Goal: Task Accomplishment & Management: Contribute content

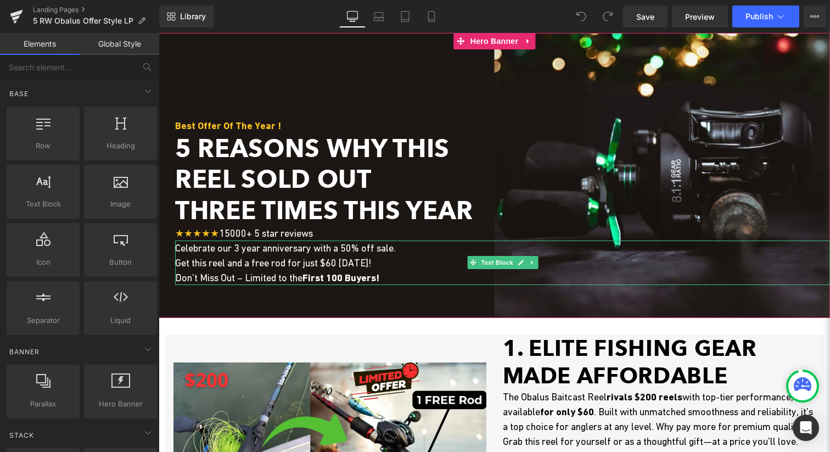
click at [266, 243] on span "Celebrate our 3 year anniversary with a 50% off sale. Get this reel and a free …" at bounding box center [285, 262] width 221 height 41
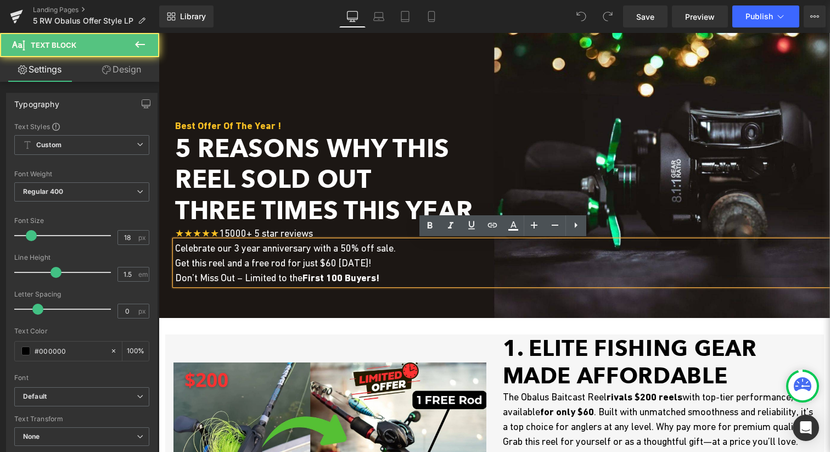
click at [237, 249] on span "Celebrate our 3 year anniversary with a 50% off sale. Get this reel and a free …" at bounding box center [285, 262] width 221 height 41
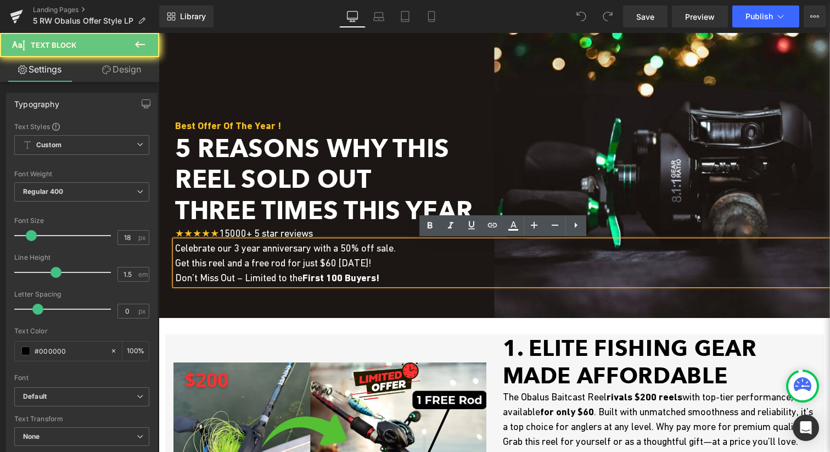
click at [239, 249] on span "Celebrate our 3 year anniversary with a 50% off sale. Get this reel and a free …" at bounding box center [285, 262] width 221 height 41
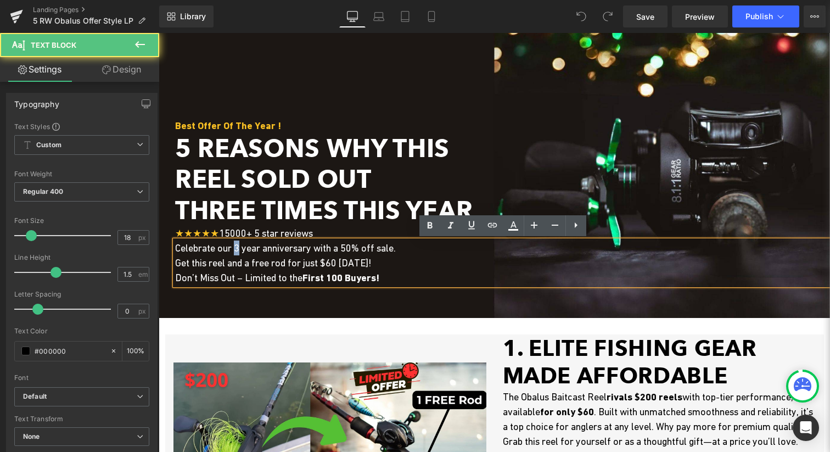
click at [239, 249] on span "Celebrate our 3 year anniversary with a 50% off sale. Get this reel and a free …" at bounding box center [285, 262] width 221 height 41
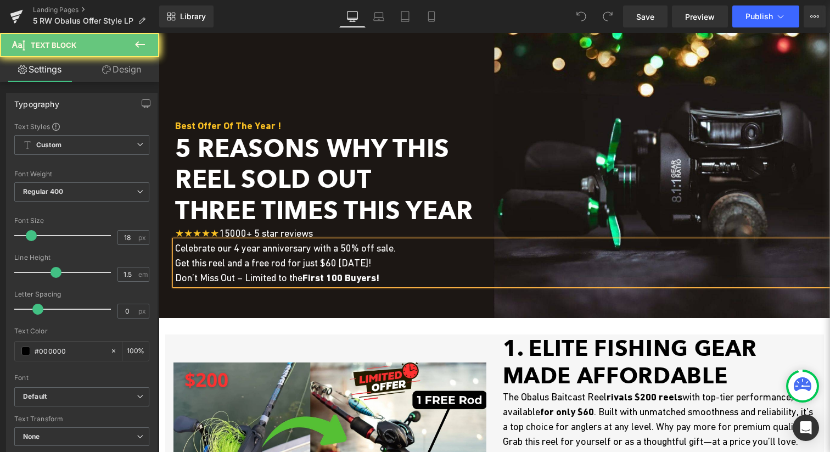
click at [258, 277] on span "Celebrate our 4 year anniversary with a 50% off sale. Get this reel and a free …" at bounding box center [285, 262] width 221 height 41
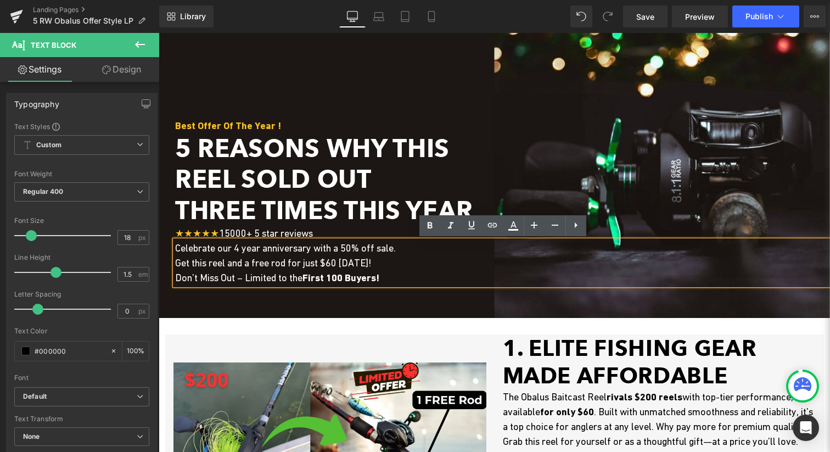
click at [352, 246] on span "Celebrate our 4 year anniversary with a 50% off sale. Get this reel and a free …" at bounding box center [285, 262] width 221 height 41
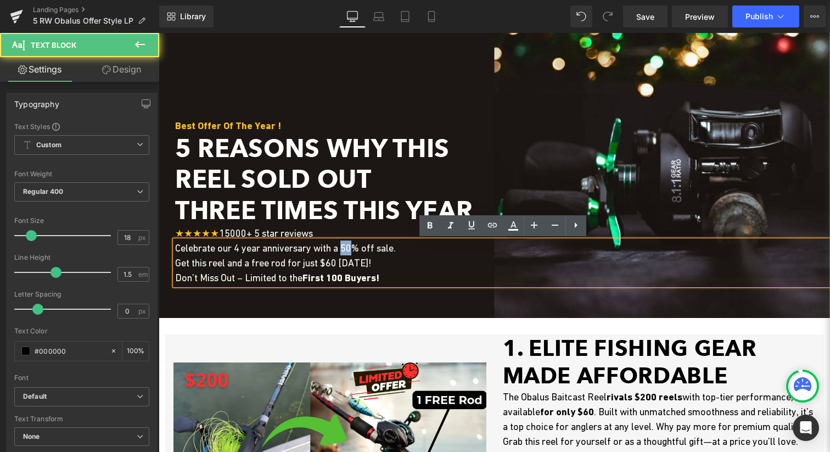
click at [352, 246] on span "Celebrate our 4 year anniversary with a 50% off sale. Get this reel and a free …" at bounding box center [285, 262] width 221 height 41
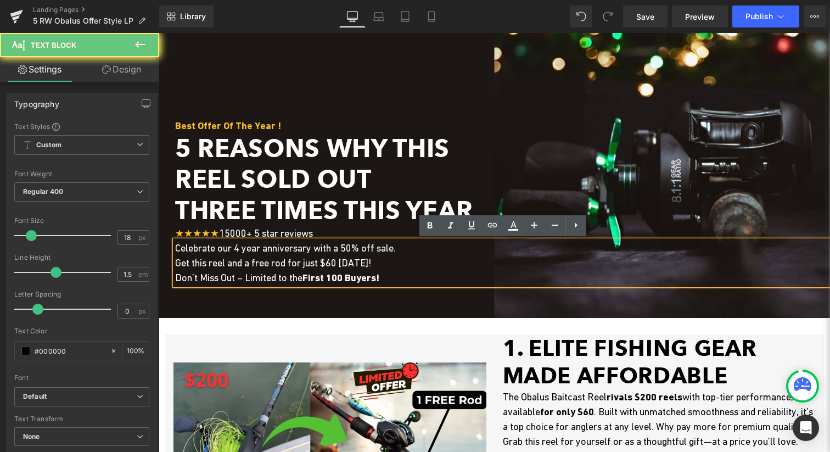
click at [352, 247] on span "Celebrate our 4 year anniversary with a 50% off sale. Get this reel and a free …" at bounding box center [285, 262] width 221 height 41
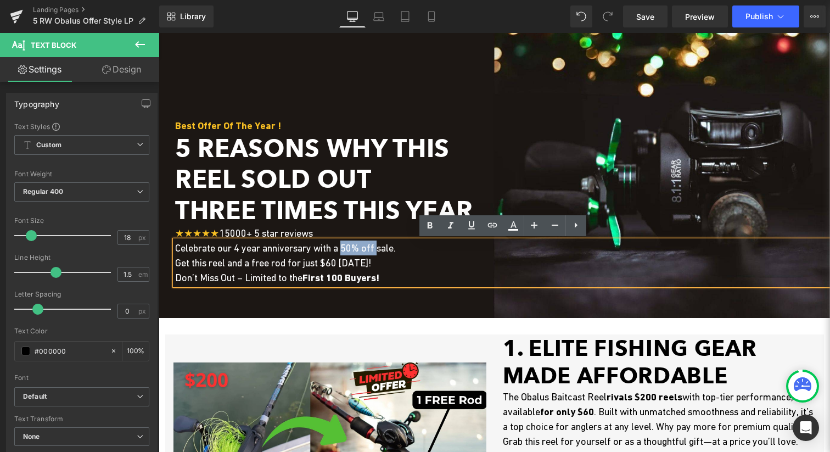
drag, startPoint x: 351, startPoint y: 247, endPoint x: 380, endPoint y: 246, distance: 29.7
click at [382, 247] on span "Celebrate our 4 year anniversary with a 50% off sale. Get this reel and a free …" at bounding box center [285, 262] width 221 height 41
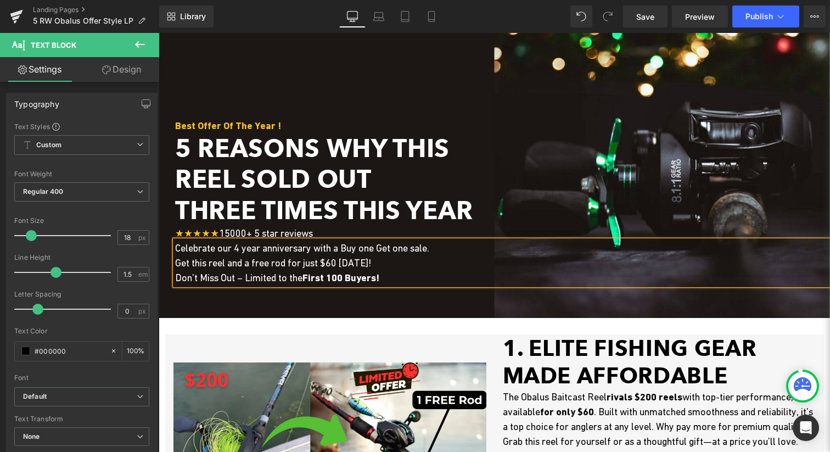
click at [382, 261] on p "Celebrate our 4 year anniversary with a Buy one Get one sale. Get this reel and…" at bounding box center [502, 262] width 655 height 44
click at [382, 263] on span "Celebrate our 4 year anniversary with a Buy one Get one sale. Get this reel and…" at bounding box center [391, 262] width 433 height 41
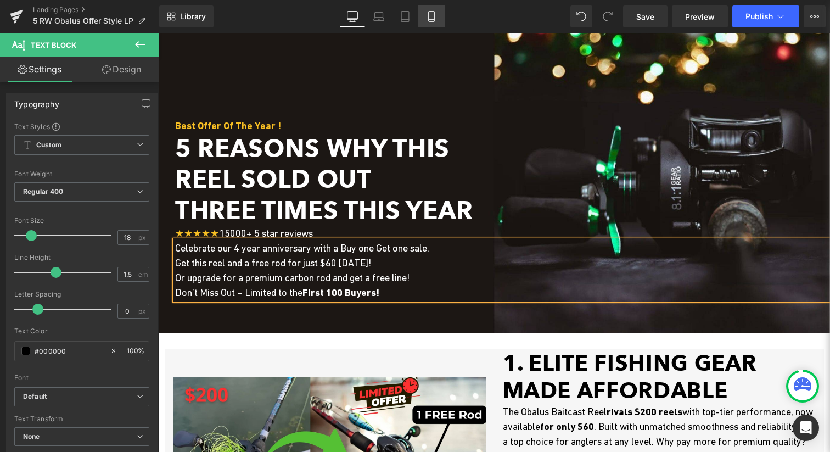
click at [420, 27] on link "Mobile" at bounding box center [431, 16] width 26 height 22
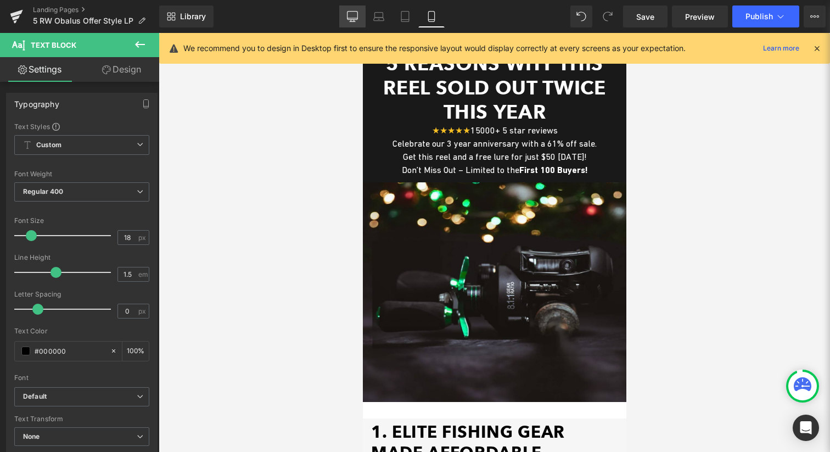
click at [349, 19] on icon at bounding box center [353, 16] width 10 height 8
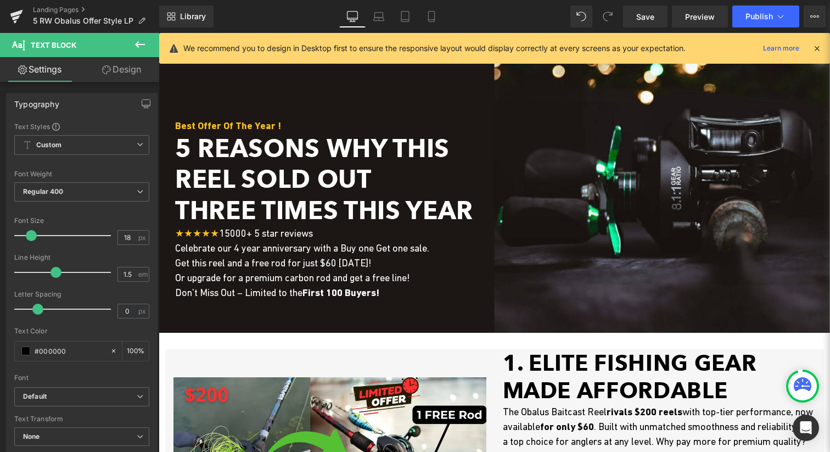
scroll to position [66, 0]
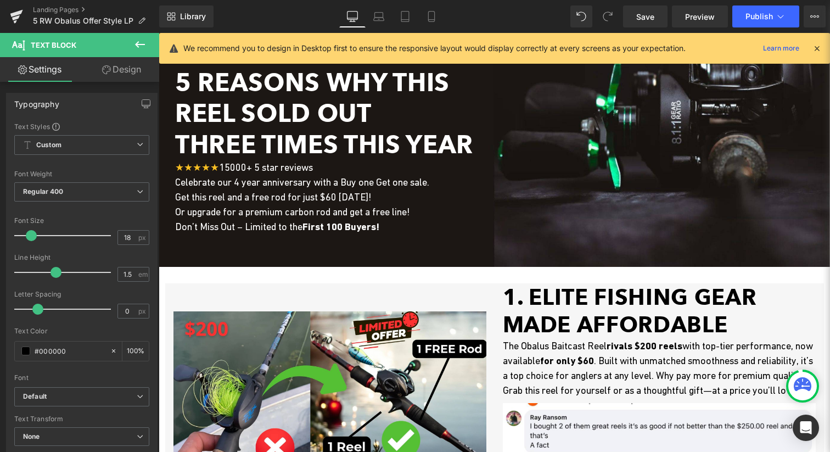
click at [322, 206] on span "Celebrate our 4 year anniversary with a Buy one Get one sale. Get this reel and…" at bounding box center [302, 204] width 254 height 56
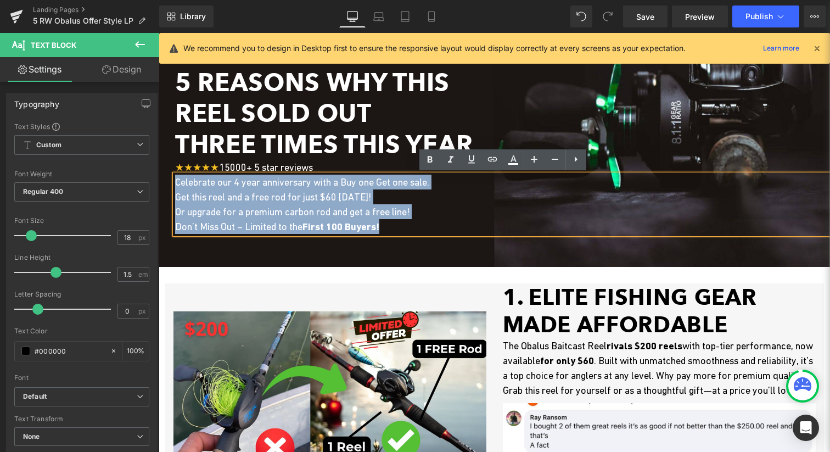
drag, startPoint x: 406, startPoint y: 222, endPoint x: 179, endPoint y: 178, distance: 231.6
click at [178, 178] on p "Celebrate our 4 year anniversary with a Buy one Get one sale. Get this reel and…" at bounding box center [502, 204] width 655 height 59
copy span "Celebrate our 4 year anniversary with a Buy one Get one sale. Get this reel and…"
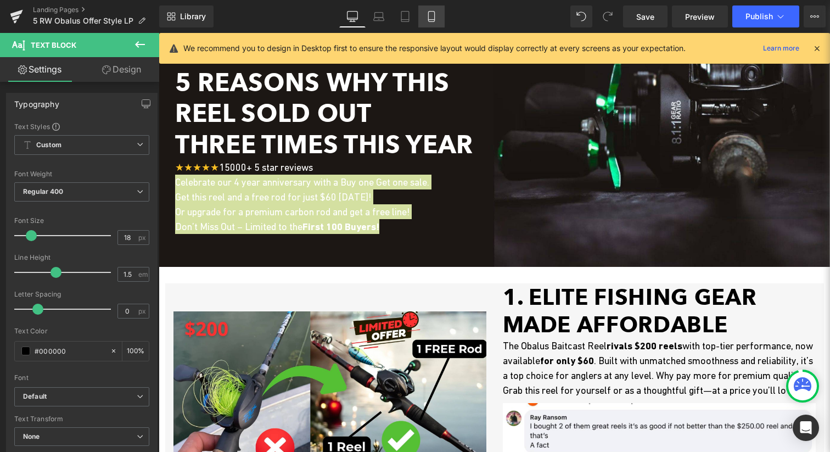
click at [431, 13] on icon at bounding box center [431, 16] width 11 height 11
type input "100"
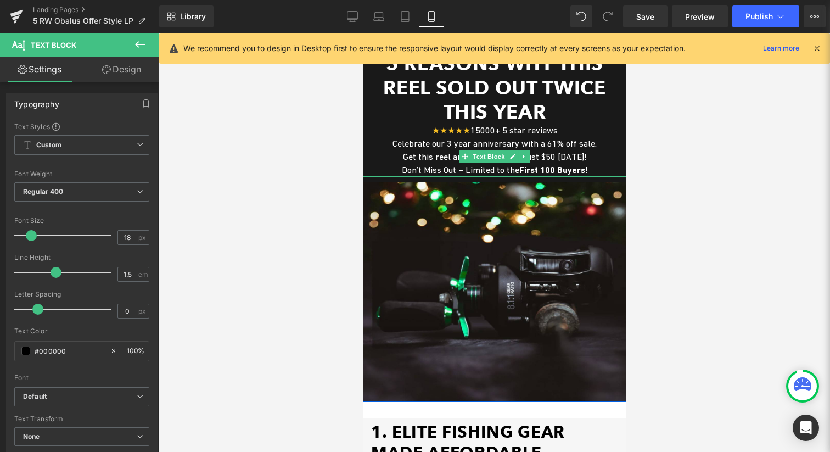
click at [497, 159] on span "Text Block" at bounding box center [488, 156] width 36 height 13
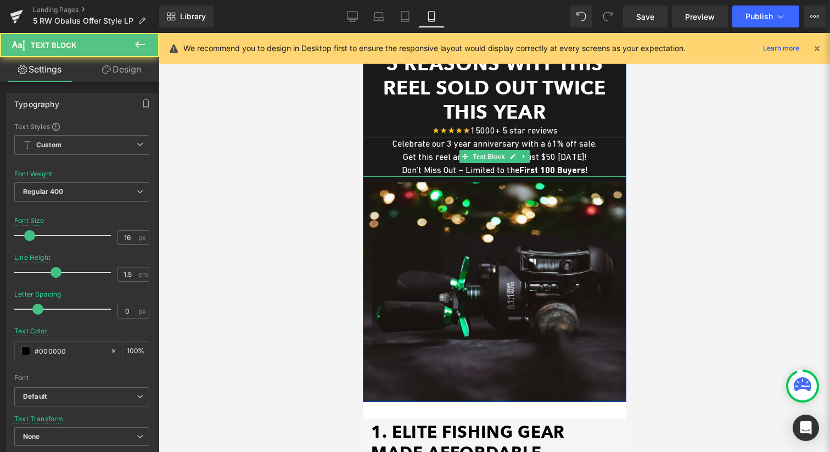
click at [497, 159] on span "Text Block" at bounding box center [488, 156] width 36 height 13
click at [441, 162] on p "Get this reel and a free lure for just $50 [DATE]! Don’t Miss Out – Limited to …" at bounding box center [494, 163] width 264 height 27
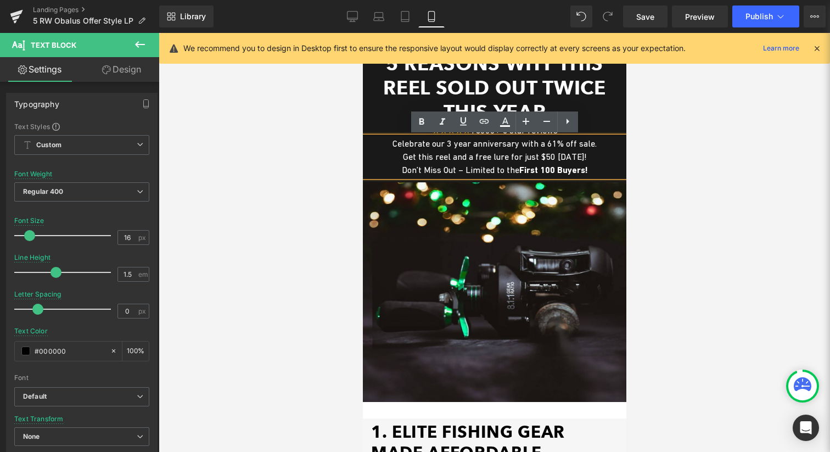
click at [456, 156] on font "Get this reel and a free lure for just $50 [DATE]! Don’t Miss Out – Limited to …" at bounding box center [494, 163] width 186 height 23
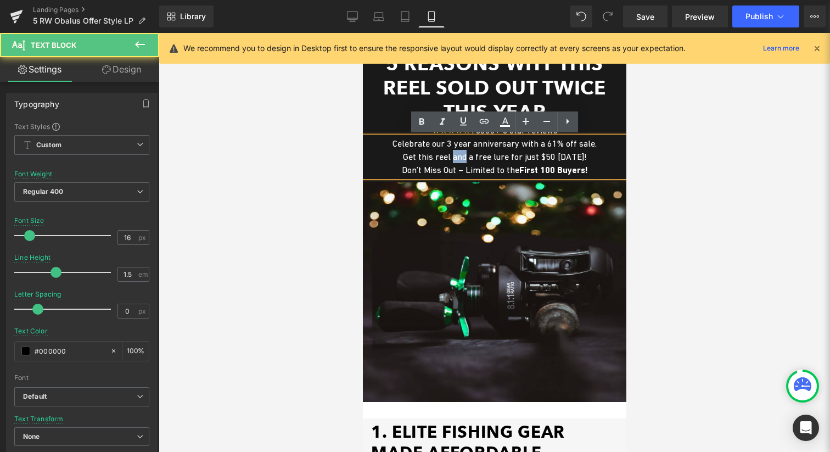
click at [456, 156] on font "Get this reel and a free lure for just $50 [DATE]! Don’t Miss Out – Limited to …" at bounding box center [494, 163] width 186 height 23
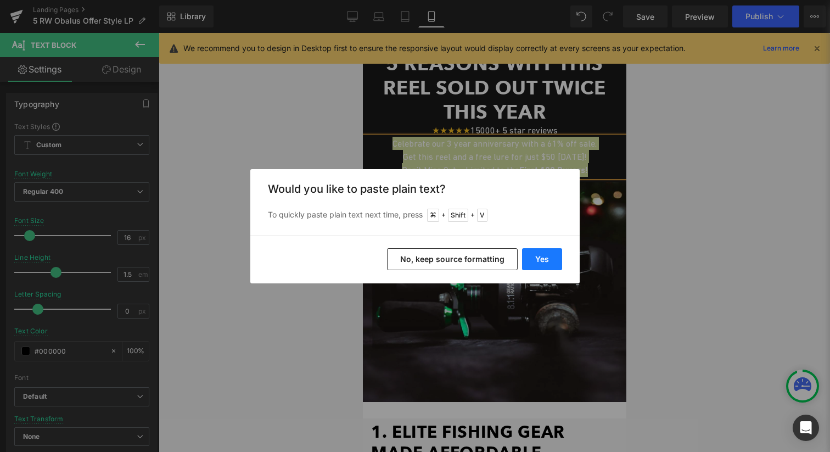
click at [537, 265] on button "Yes" at bounding box center [542, 259] width 40 height 22
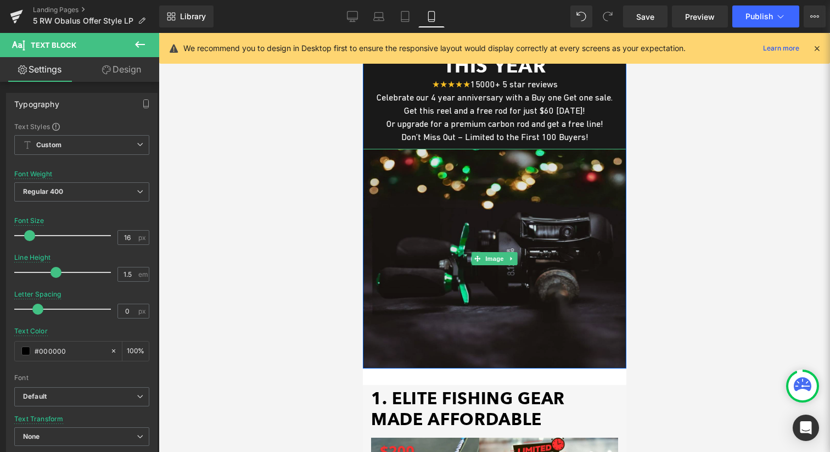
scroll to position [68, 0]
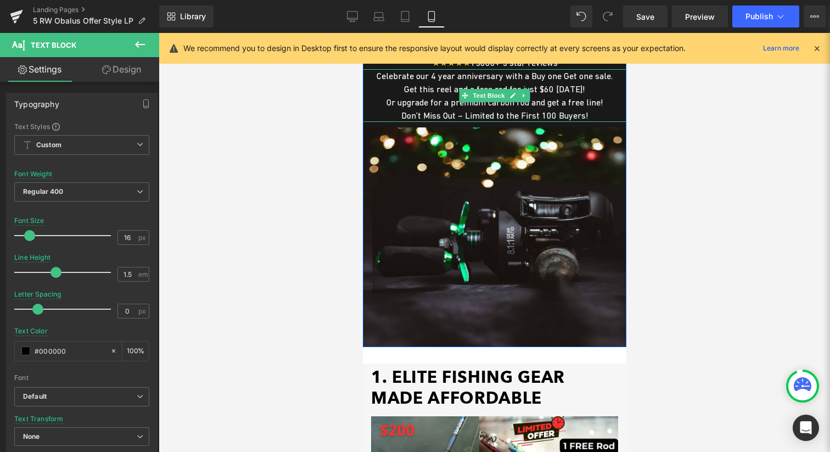
click at [427, 104] on font "Or upgrade for a premium carbon rod and get a free line!" at bounding box center [494, 102] width 217 height 10
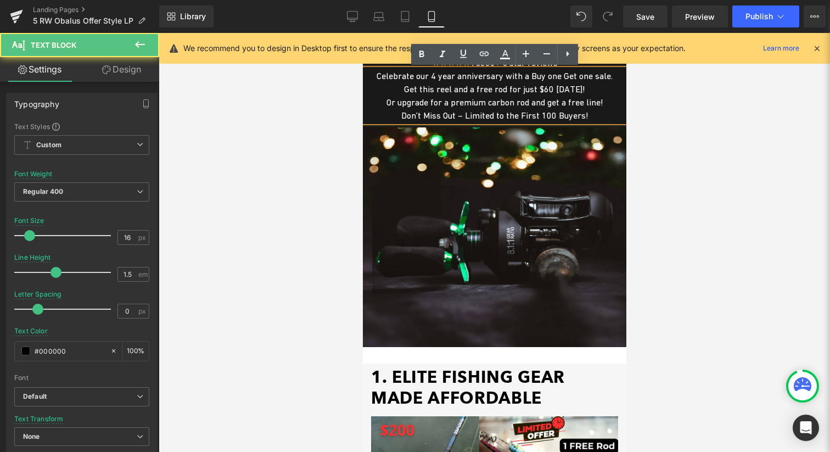
click at [434, 103] on font "Or upgrade for a premium carbon rod and get a free line!" at bounding box center [494, 102] width 217 height 10
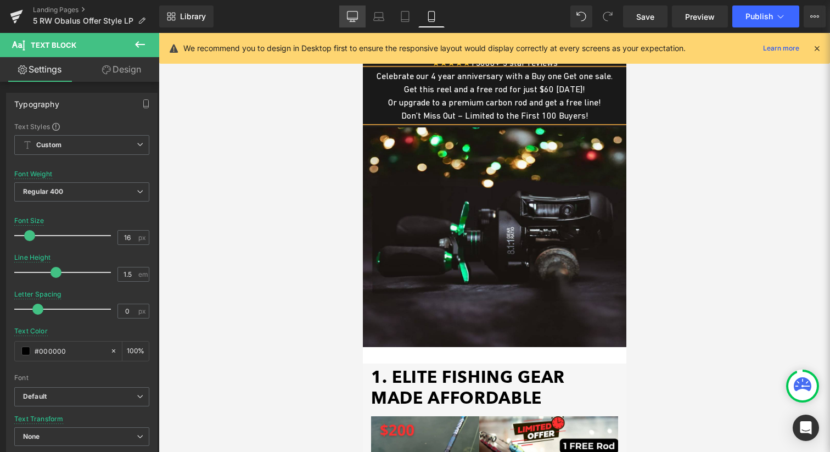
click at [351, 18] on icon at bounding box center [352, 16] width 11 height 11
type input "100"
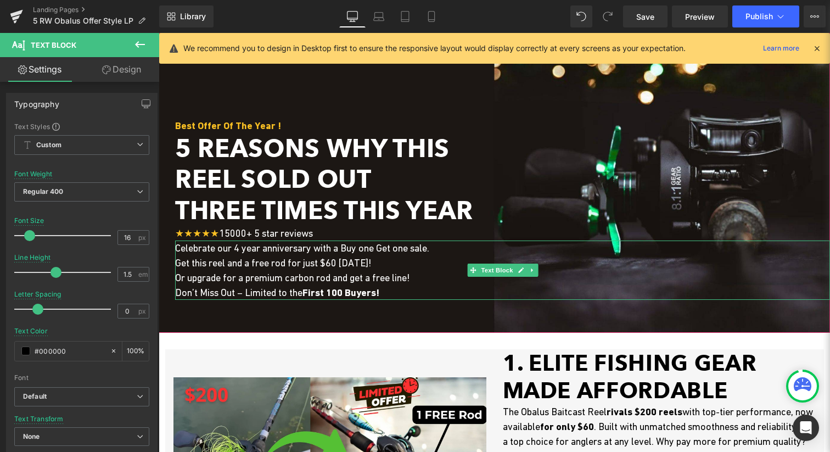
click at [229, 280] on span "Celebrate our 4 year anniversary with a Buy one Get one sale. Get this reel and…" at bounding box center [302, 270] width 254 height 56
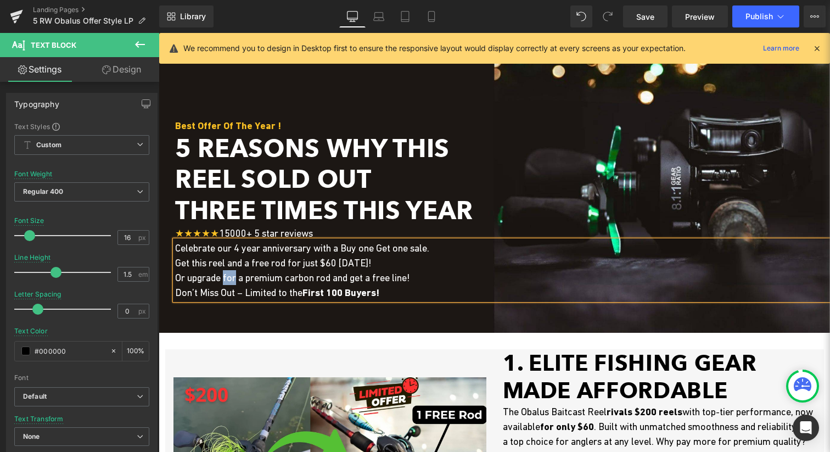
click at [229, 280] on span "Celebrate our 4 year anniversary with a Buy one Get one sale. Get this reel and…" at bounding box center [302, 270] width 254 height 56
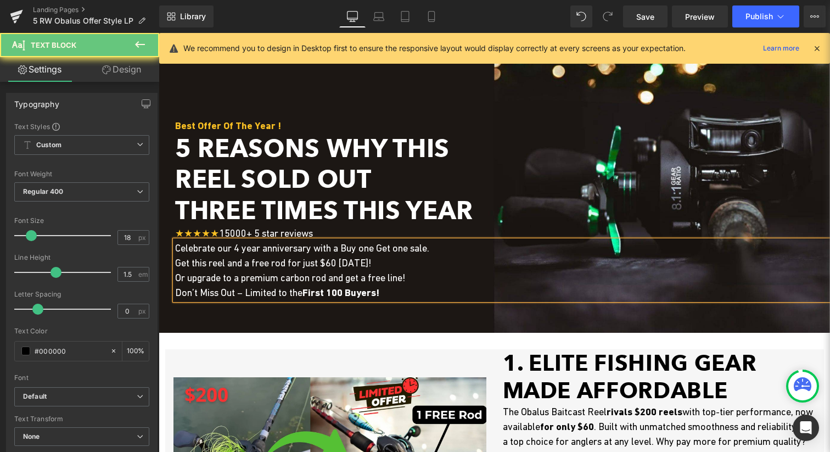
click at [267, 273] on span "Celebrate our 4 year anniversary with a Buy one Get one sale. Get this reel and…" at bounding box center [302, 270] width 254 height 56
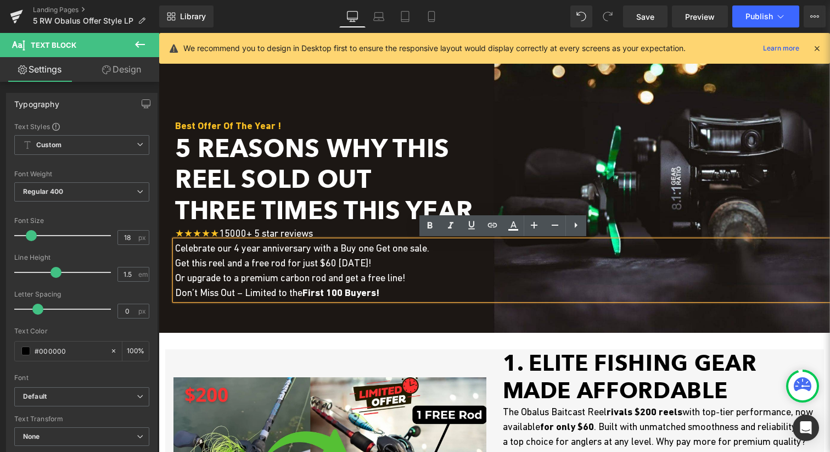
click at [336, 274] on span "Celebrate our 4 year anniversary with a Buy one Get one sale. Get this reel and…" at bounding box center [302, 270] width 254 height 56
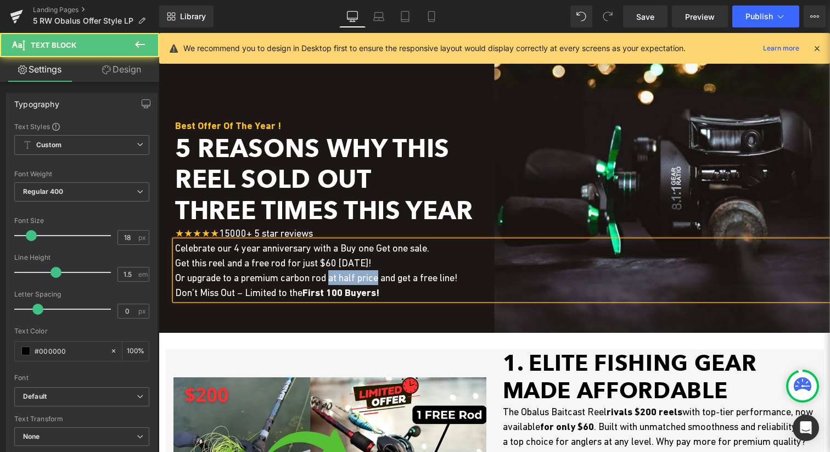
drag, startPoint x: 338, startPoint y: 279, endPoint x: 388, endPoint y: 278, distance: 50.0
click at [388, 278] on span "Celebrate our 4 year anniversary with a Buy one Get one sale. Get this reel and…" at bounding box center [316, 270] width 282 height 56
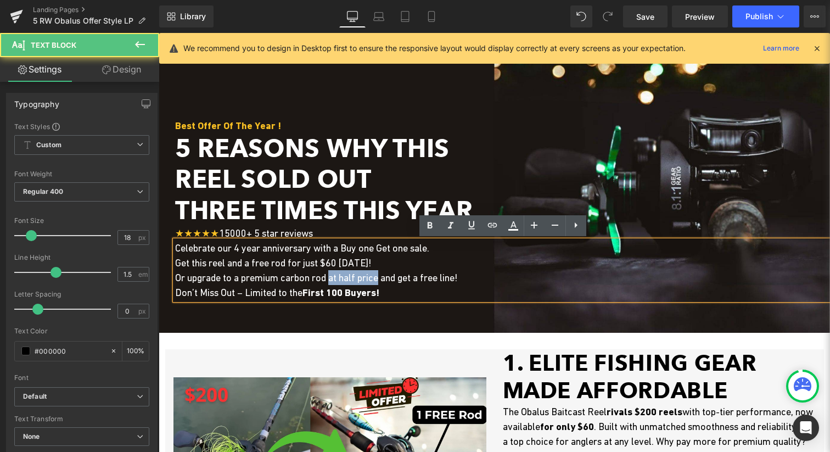
copy span "at half price"
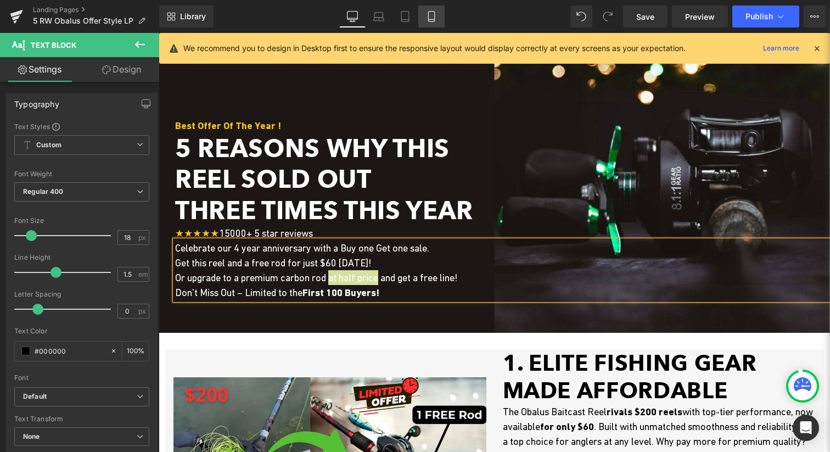
click at [431, 18] on icon at bounding box center [431, 16] width 11 height 11
type input "100"
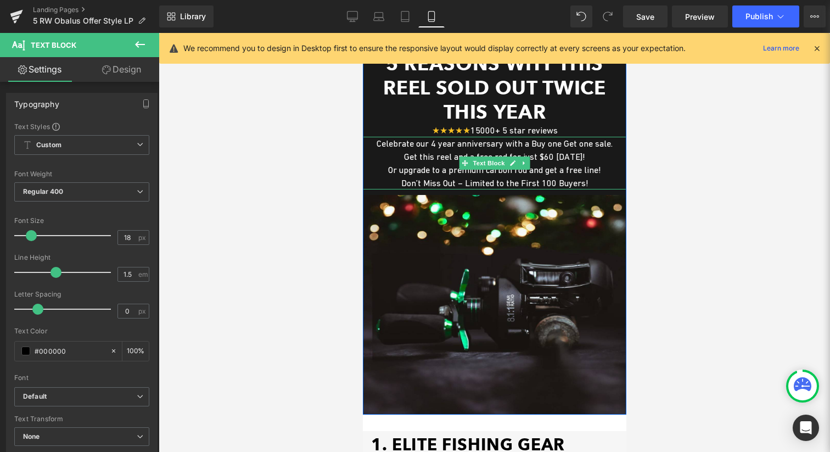
click at [536, 170] on font "Or upgrade to a premium carbon rod and get a free line!" at bounding box center [494, 170] width 213 height 10
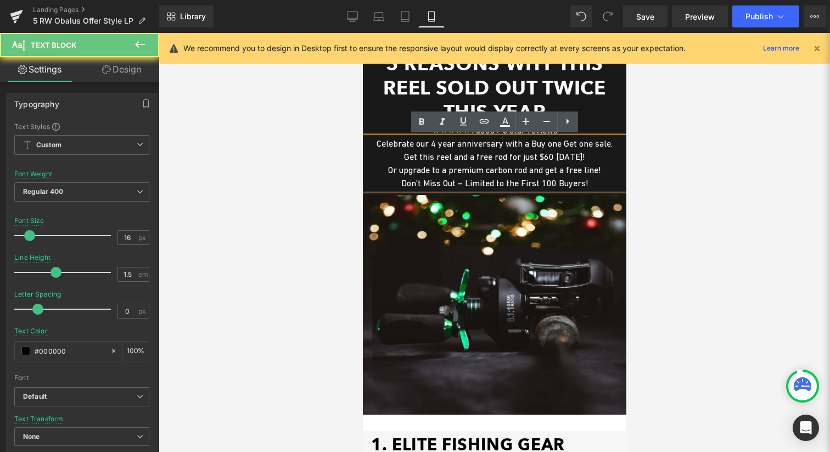
click at [528, 170] on font "Or upgrade to a premium carbon rod and get a free line!" at bounding box center [494, 170] width 213 height 10
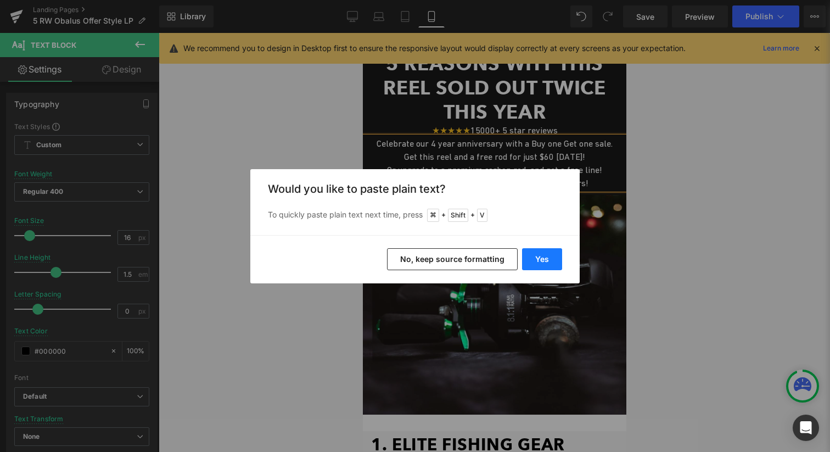
click at [548, 265] on button "Yes" at bounding box center [542, 259] width 40 height 22
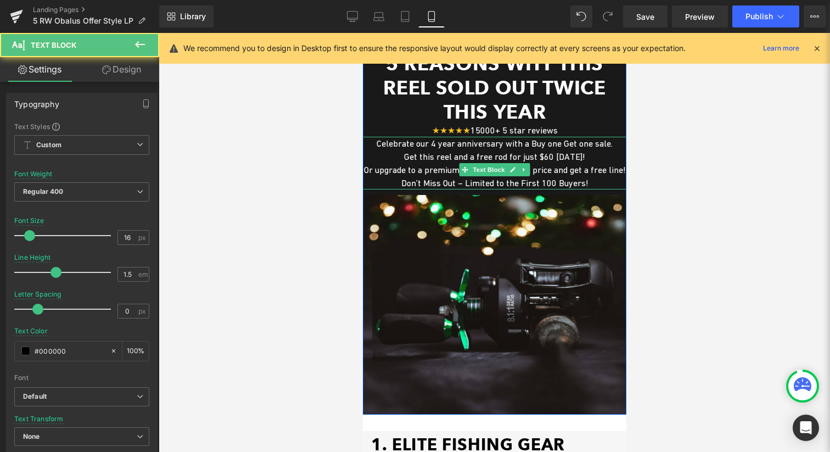
click at [528, 176] on p "Or upgrade to a premium carbon rod at half price and get a free line!" at bounding box center [494, 169] width 264 height 13
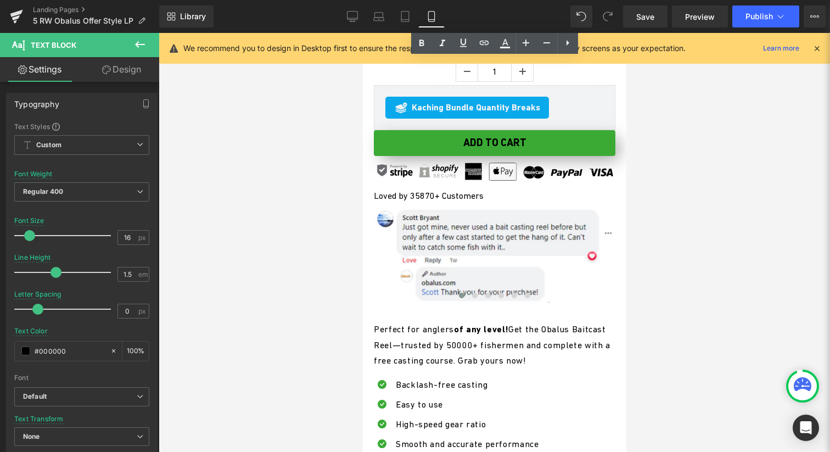
scroll to position [2512, 0]
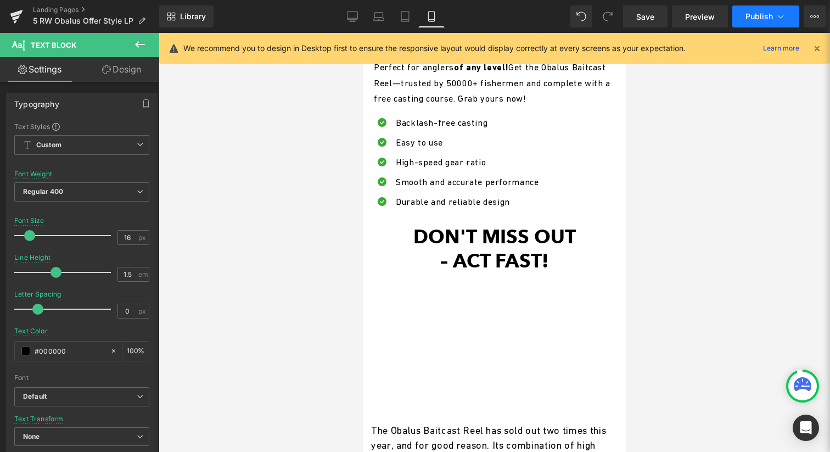
click at [766, 19] on span "Publish" at bounding box center [759, 16] width 27 height 9
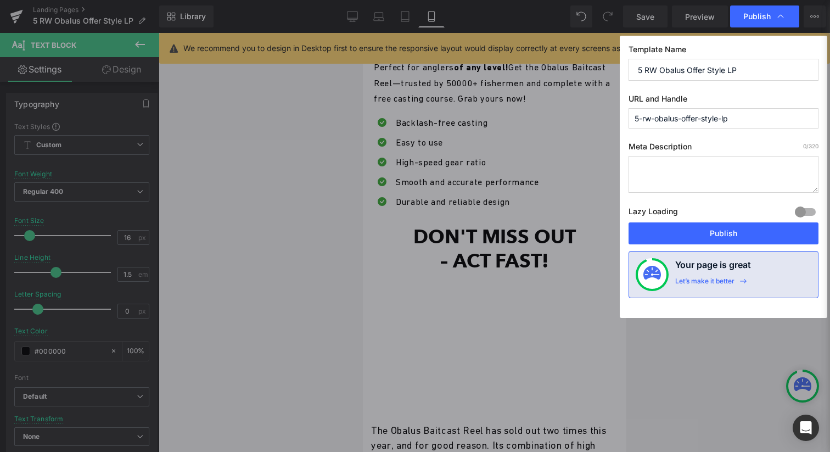
click at [718, 75] on input "5 RW Obalus Offer Style LP" at bounding box center [724, 70] width 190 height 22
click at [709, 119] on input "5-rw-obalus-offer-style-lp" at bounding box center [724, 118] width 190 height 20
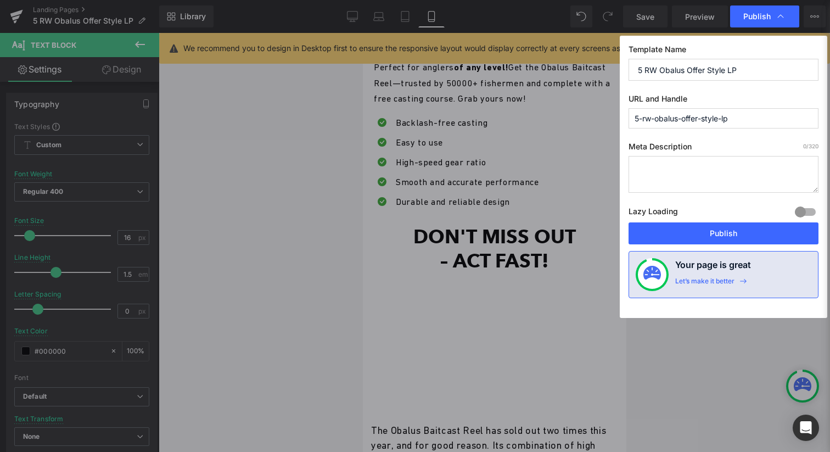
click at [709, 119] on input "5-rw-obalus-offer-style-lp" at bounding box center [724, 118] width 190 height 20
type input "5rwsoldout"
click at [770, 22] on div "Publish" at bounding box center [764, 16] width 69 height 22
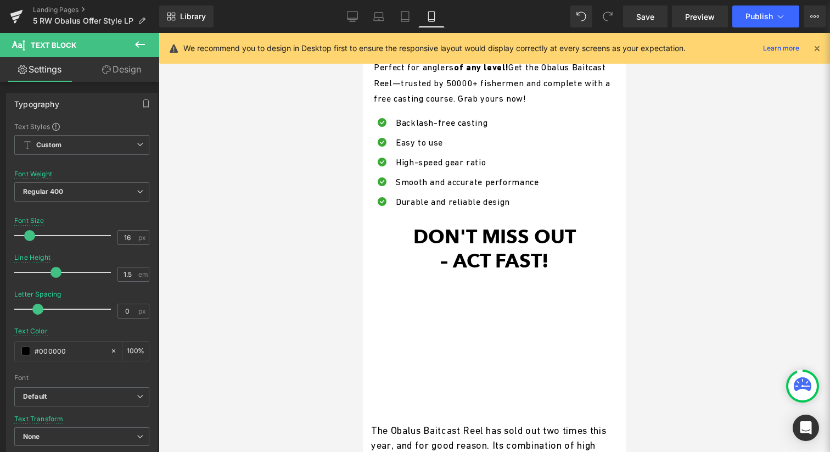
click at [770, 22] on button "Publish" at bounding box center [765, 16] width 67 height 22
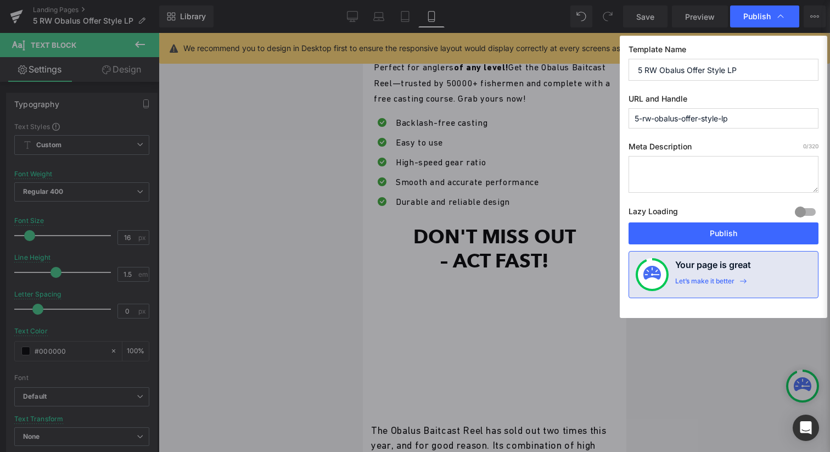
click at [734, 115] on input "5-rw-obalus-offer-style-lp" at bounding box center [724, 118] width 190 height 20
type input "t"
type input "5rwsoldout"
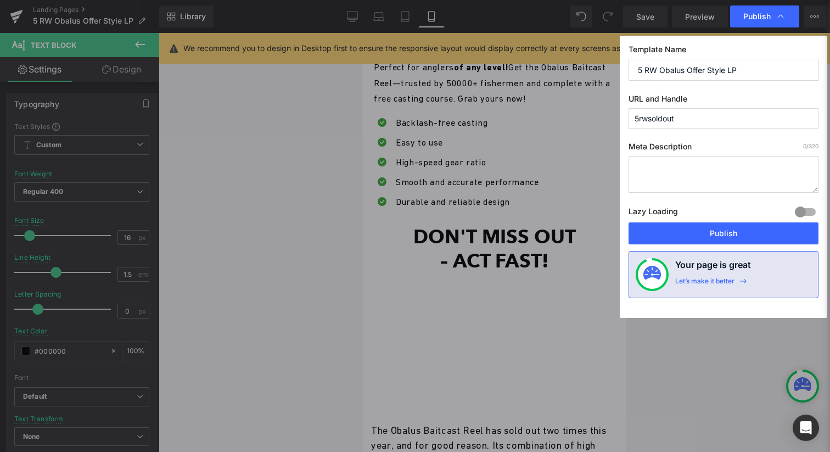
click at [750, 247] on div "Template Name 5 RW Obalus Offer Style LP URL and Handle 5rwsoldout Meta Descrip…" at bounding box center [724, 177] width 208 height 282
click at [754, 236] on button "Publish" at bounding box center [724, 233] width 190 height 22
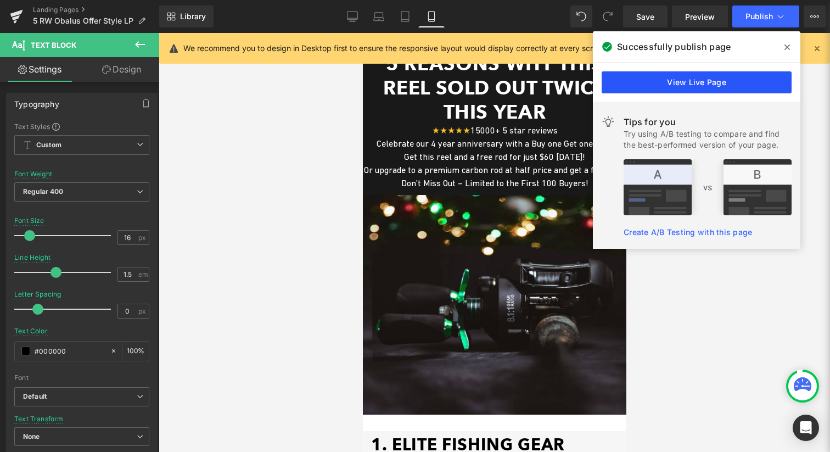
click at [663, 85] on link "View Live Page" at bounding box center [697, 82] width 190 height 22
